Goal: Transaction & Acquisition: Subscribe to service/newsletter

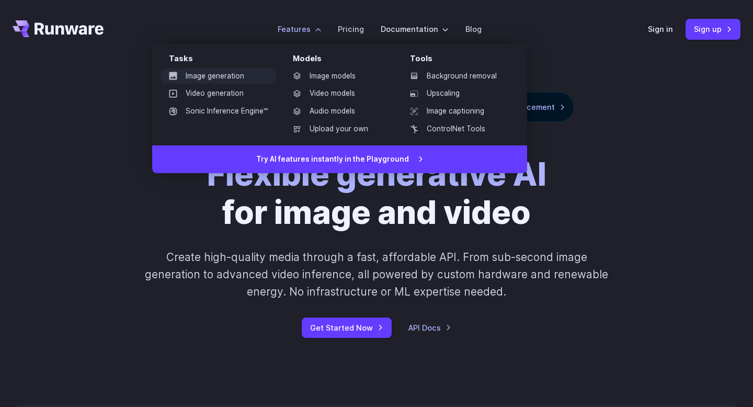
click at [212, 73] on link "Image generation" at bounding box center [218, 76] width 116 height 16
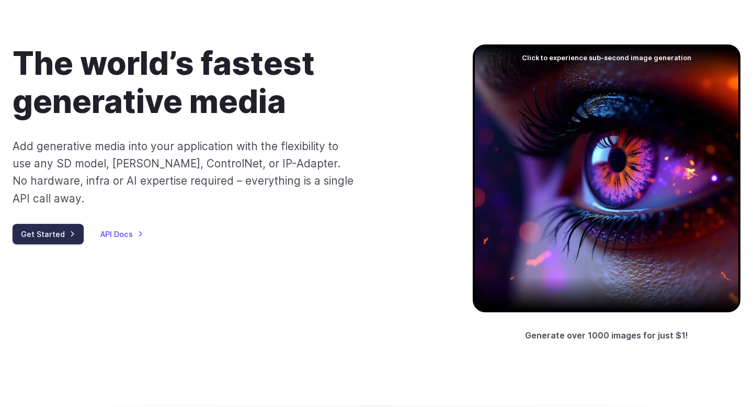
click at [51, 224] on link "Get Started" at bounding box center [48, 234] width 71 height 20
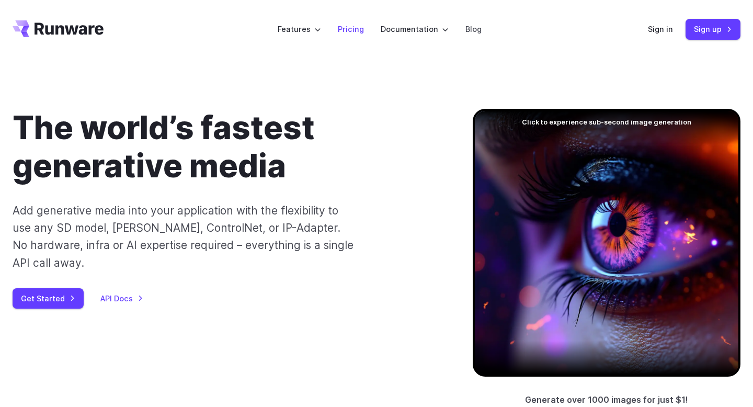
click at [355, 35] on link "Pricing" at bounding box center [351, 29] width 26 height 12
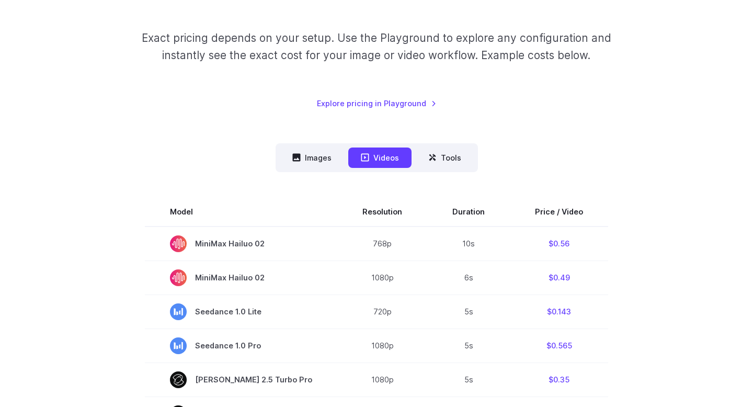
scroll to position [227, 0]
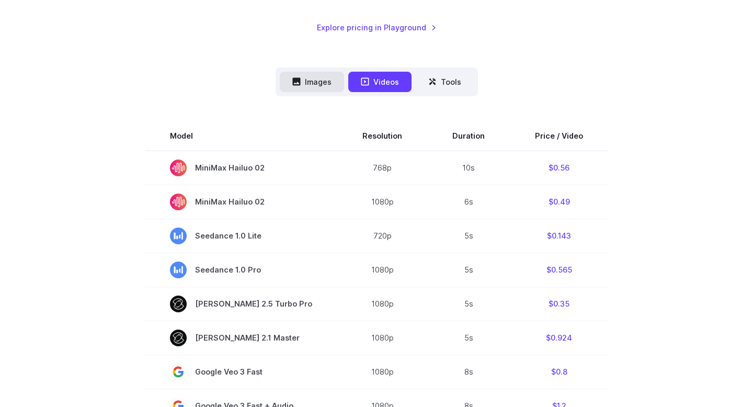
click at [310, 82] on button "Images" at bounding box center [312, 82] width 64 height 20
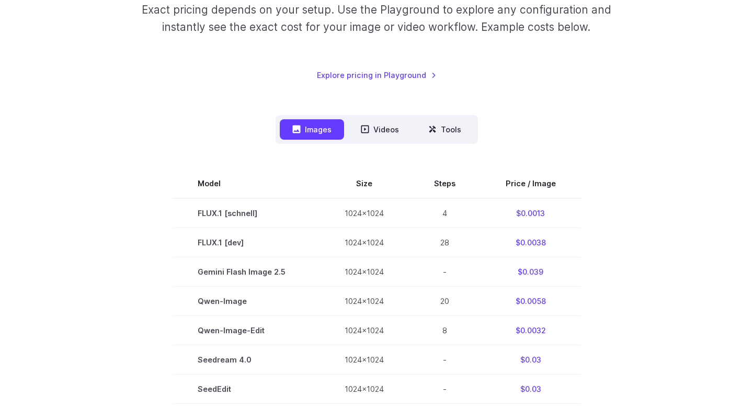
scroll to position [176, 0]
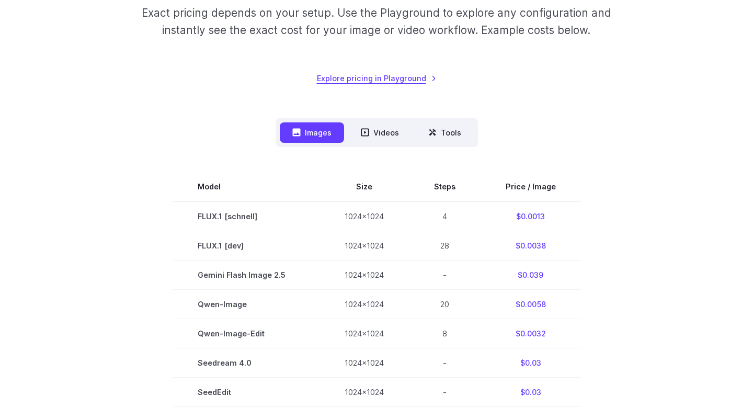
click at [422, 83] on link "Explore pricing in Playground" at bounding box center [377, 78] width 120 height 12
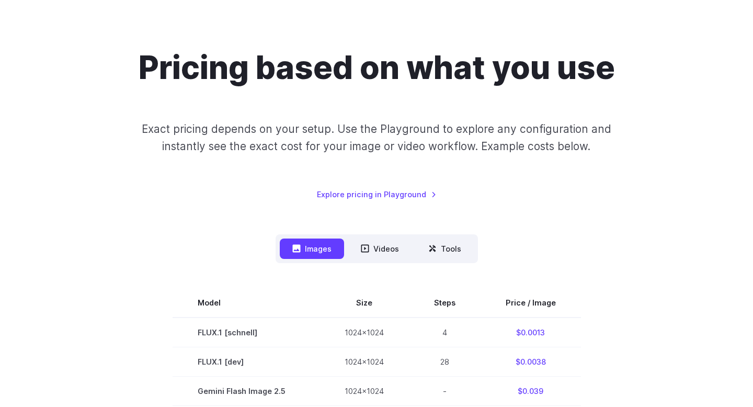
scroll to position [0, 0]
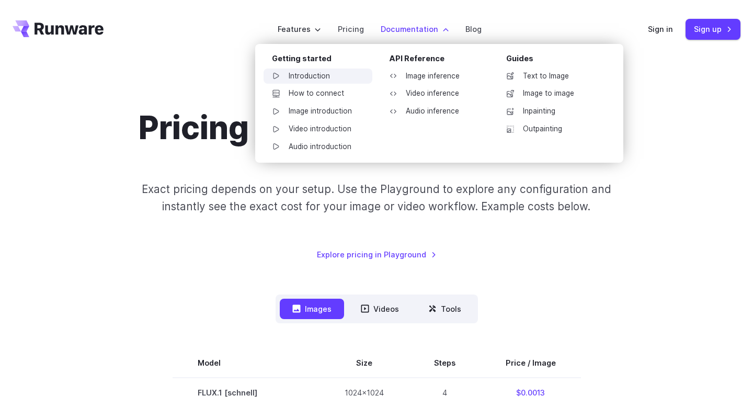
click at [299, 72] on link "Introduction" at bounding box center [317, 76] width 109 height 16
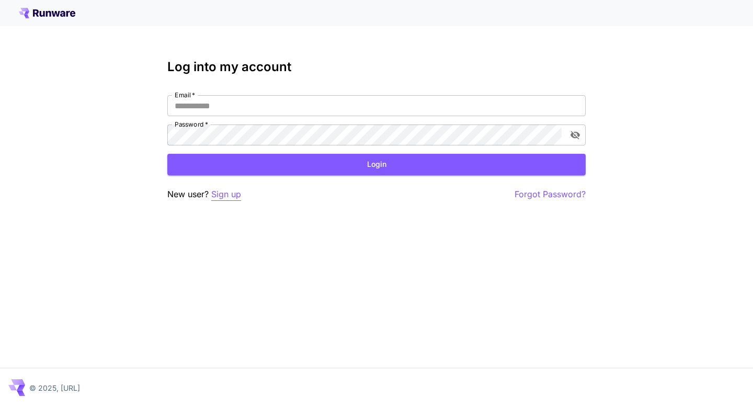
click at [229, 192] on p "Sign up" at bounding box center [226, 194] width 30 height 13
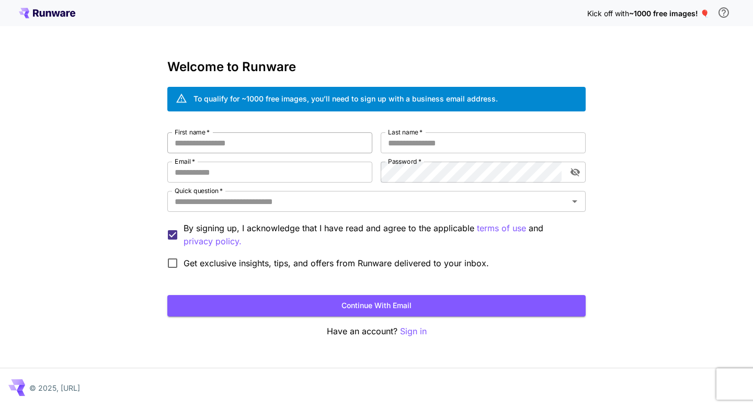
click at [259, 140] on input "First name   *" at bounding box center [269, 142] width 205 height 21
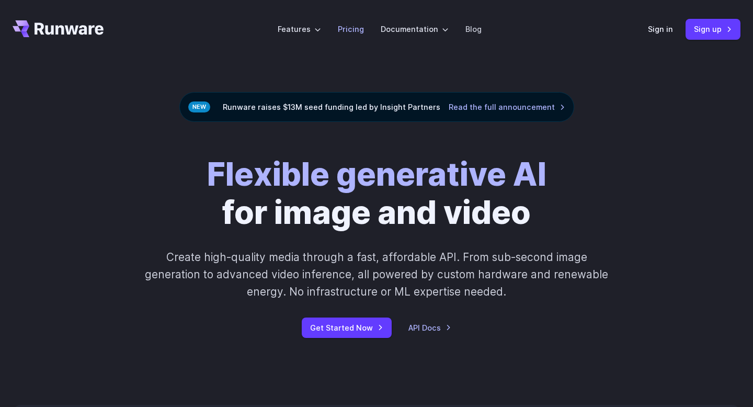
click at [350, 28] on link "Pricing" at bounding box center [351, 29] width 26 height 12
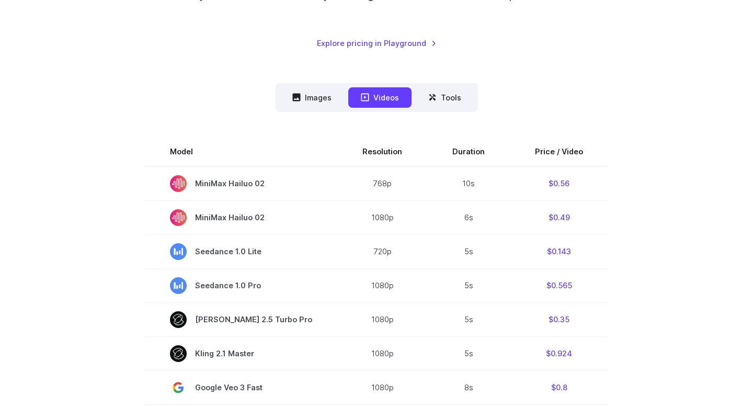
scroll to position [149, 0]
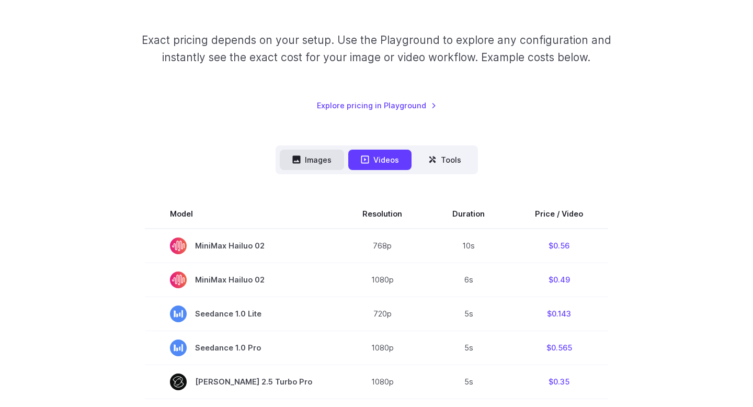
click at [312, 160] on button "Images" at bounding box center [312, 159] width 64 height 20
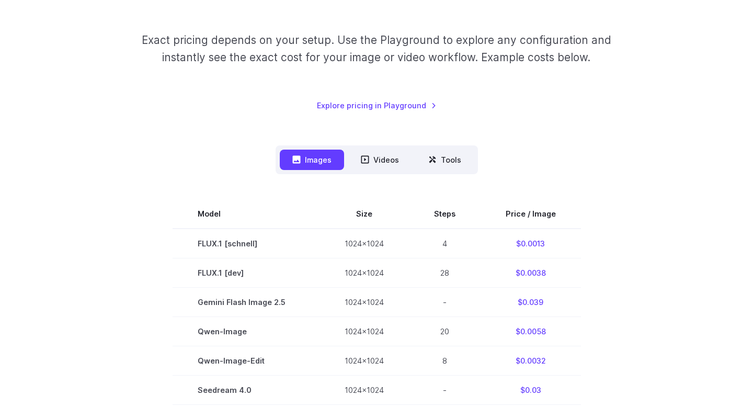
scroll to position [223, 0]
